Goal: Find contact information: Find contact information

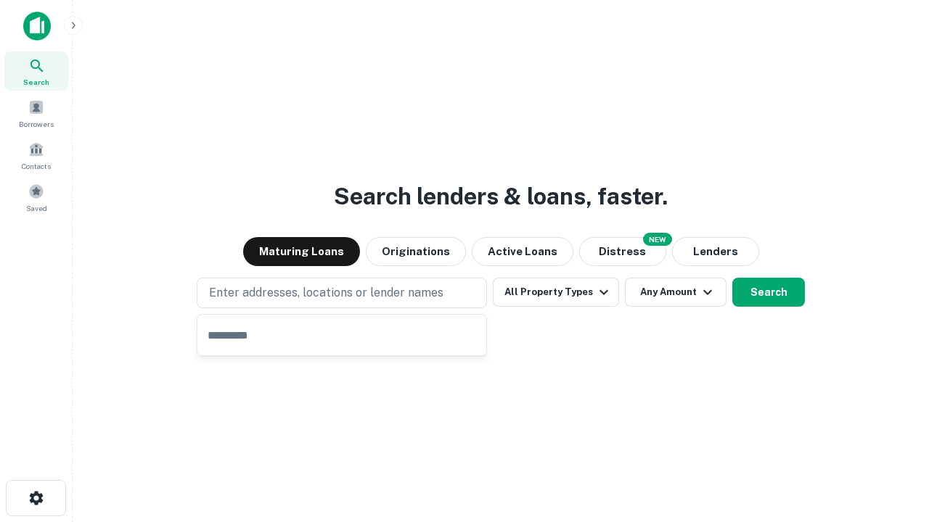
type input "**********"
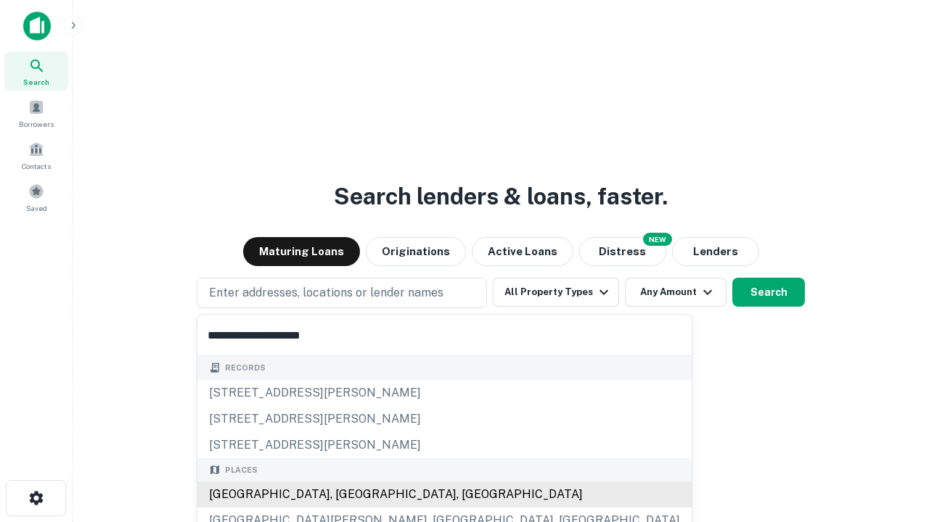
click at [347, 495] on div "Santa Monica, CA, USA" at bounding box center [444, 495] width 494 height 26
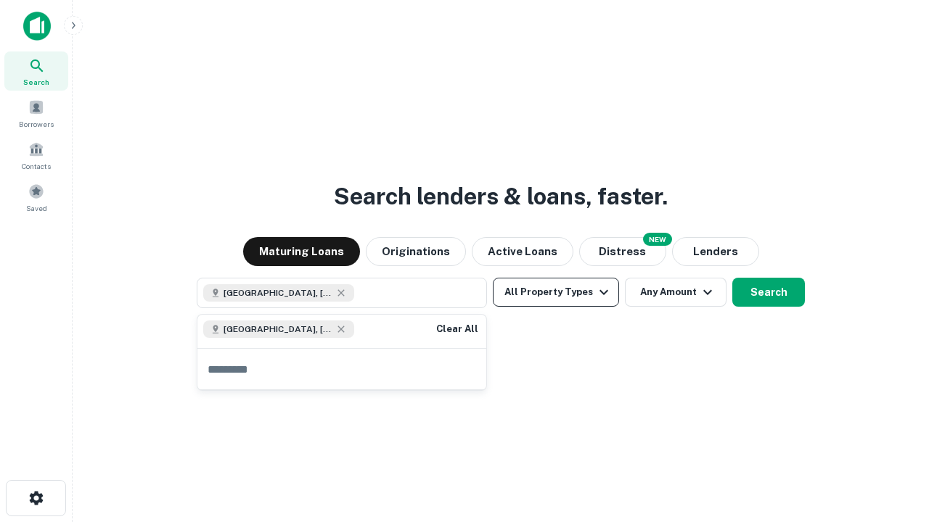
click at [556, 292] on button "All Property Types" at bounding box center [556, 292] width 126 height 29
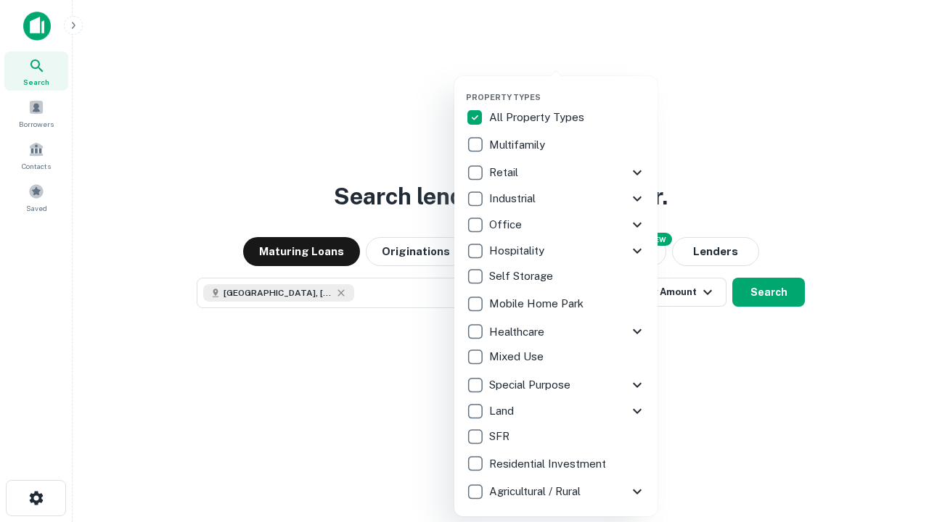
click at [567, 88] on button "button" at bounding box center [567, 88] width 203 height 1
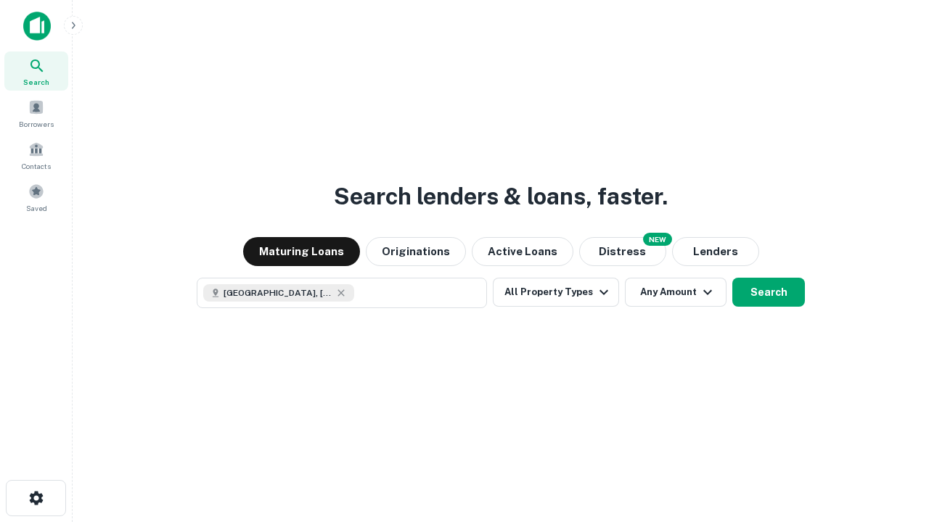
scroll to position [23, 0]
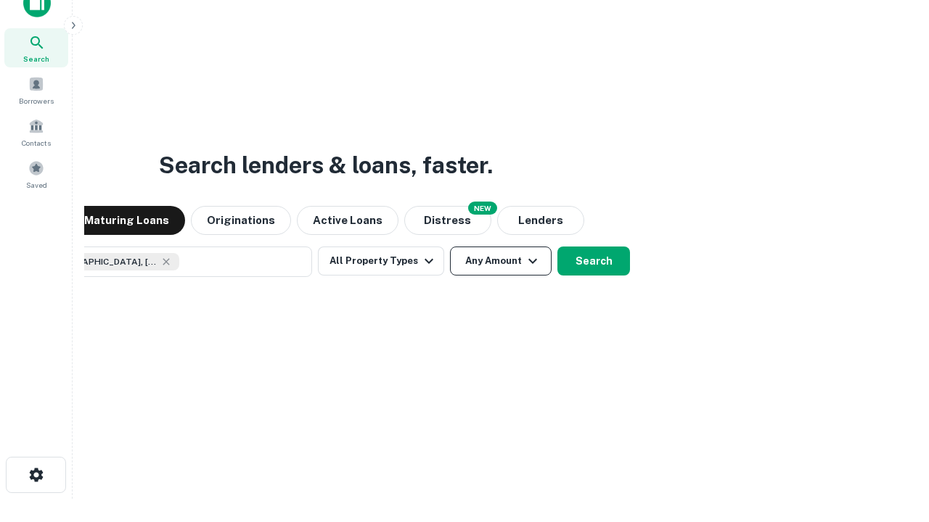
click at [450, 247] on button "Any Amount" at bounding box center [501, 261] width 102 height 29
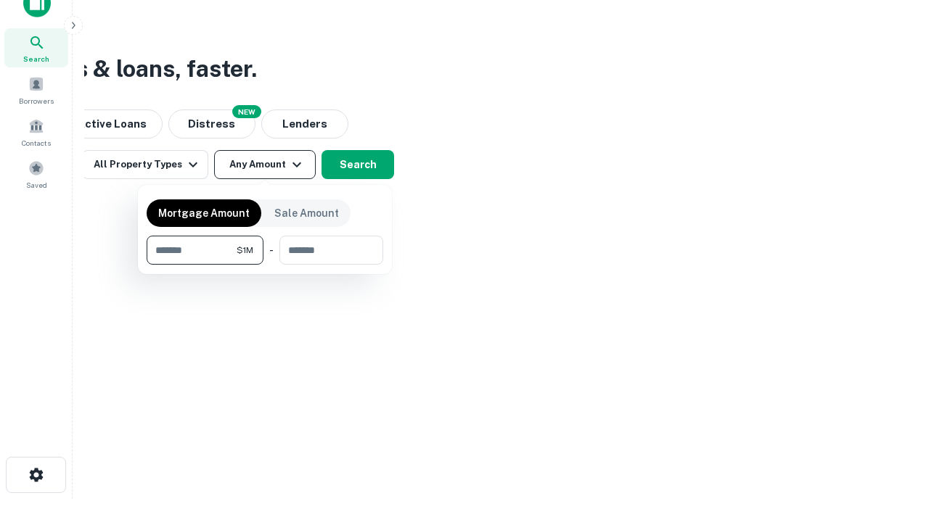
type input "*******"
click at [265, 265] on button "button" at bounding box center [265, 265] width 237 height 1
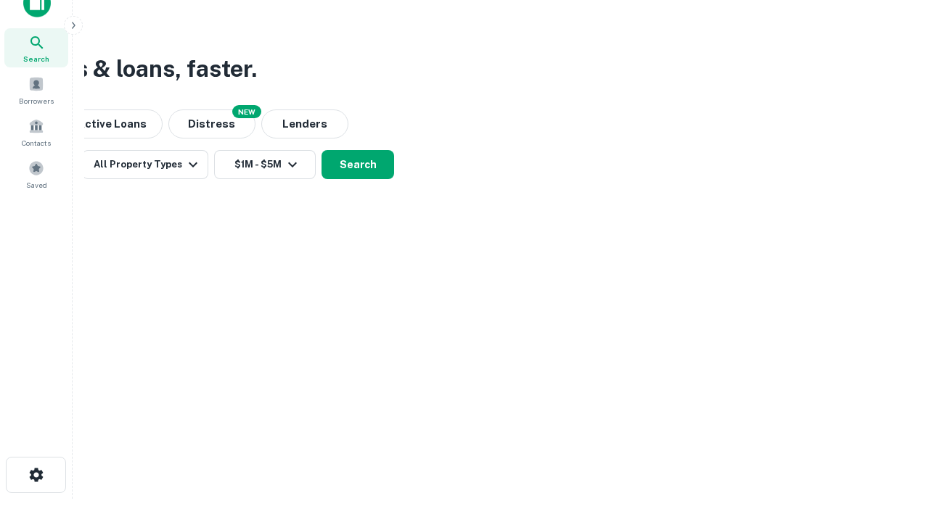
scroll to position [23, 0]
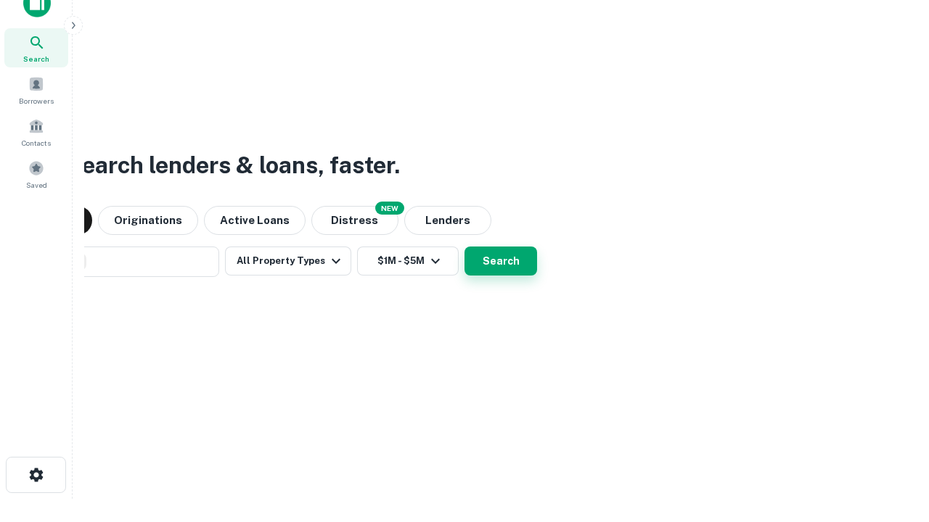
click at [464, 247] on button "Search" at bounding box center [500, 261] width 73 height 29
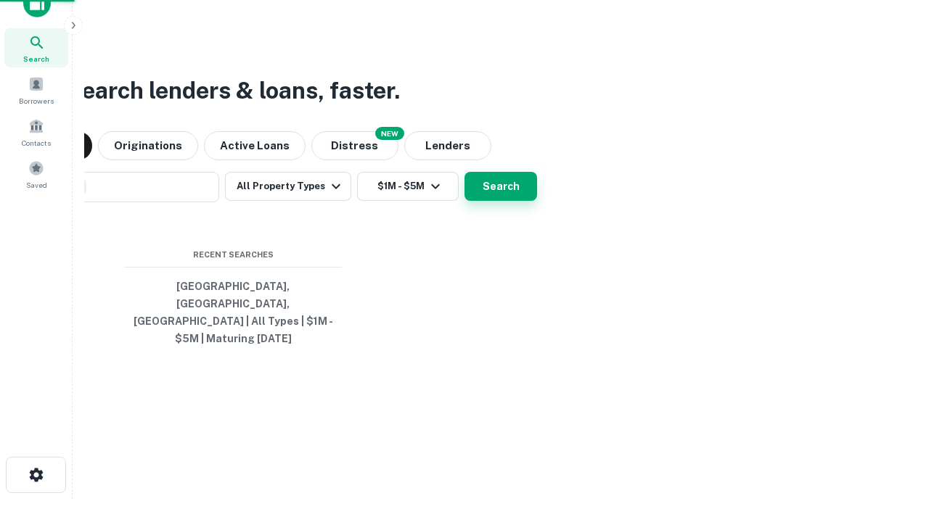
scroll to position [47, 411]
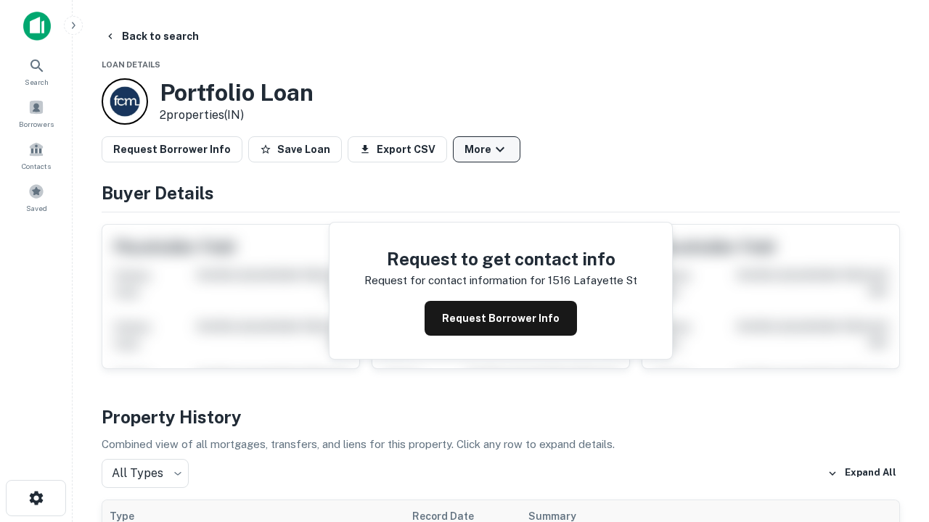
click at [486, 149] on button "More" at bounding box center [486, 149] width 67 height 26
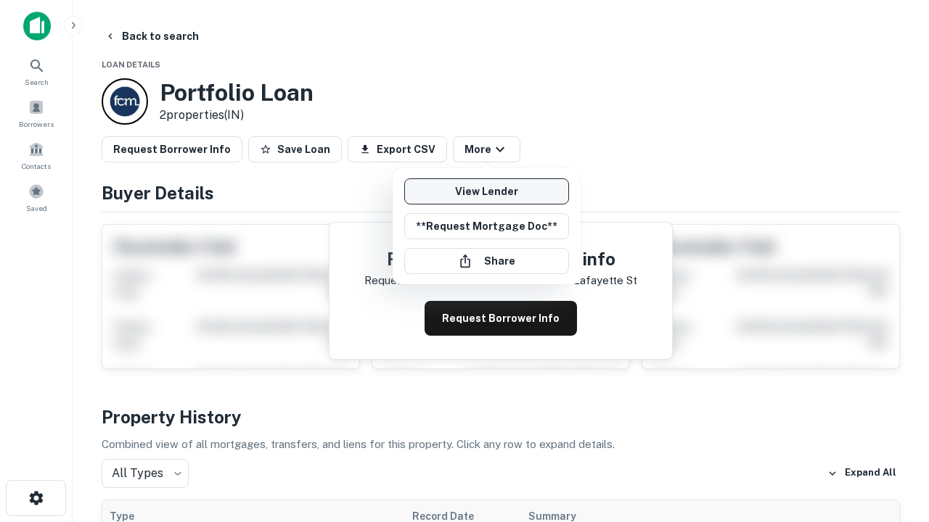
click at [486, 192] on link "View Lender" at bounding box center [486, 191] width 165 height 26
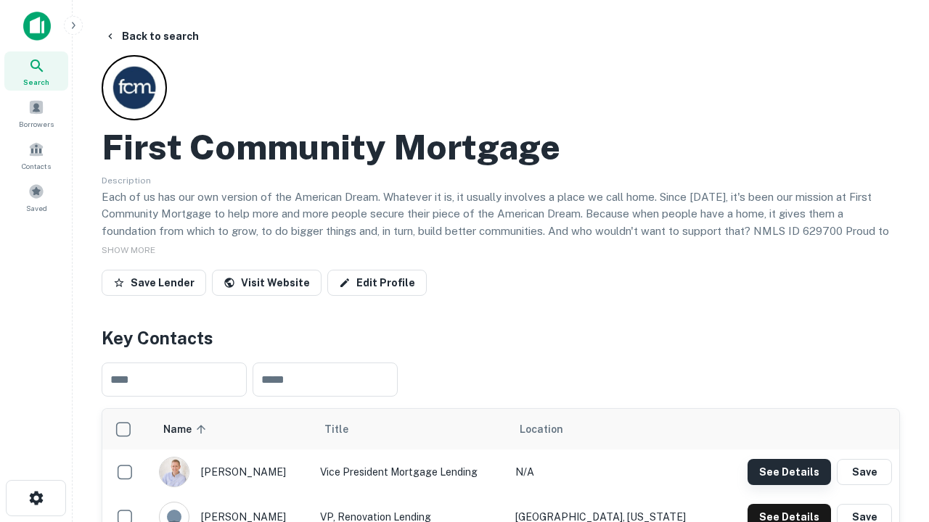
click at [789, 472] on button "See Details" at bounding box center [788, 472] width 83 height 26
